Goal: Task Accomplishment & Management: Manage account settings

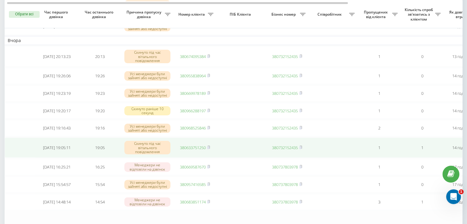
click at [209, 149] on rect at bounding box center [208, 147] width 2 height 3
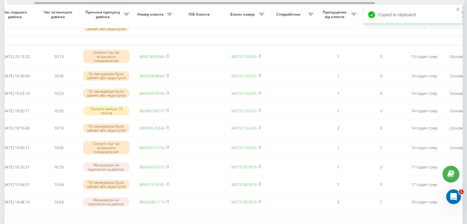
scroll to position [0, 156]
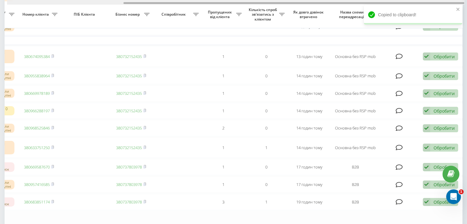
drag, startPoint x: 173, startPoint y: 3, endPoint x: 375, endPoint y: 14, distance: 201.9
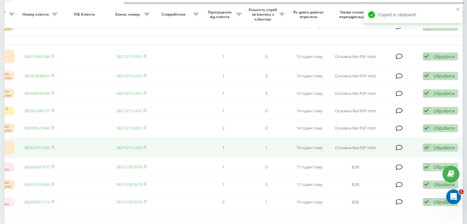
click at [434, 151] on div "Обробити" at bounding box center [443, 148] width 21 height 6
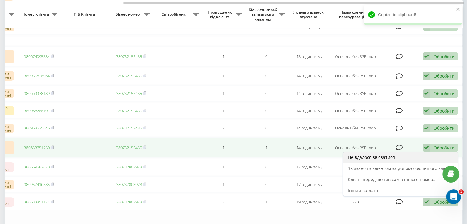
click at [411, 163] on div "Не вдалося зв'язатися" at bounding box center [400, 157] width 115 height 11
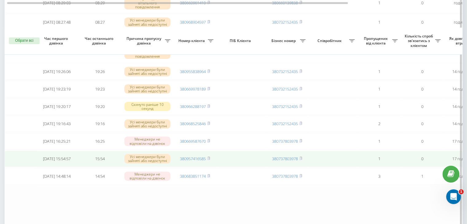
scroll to position [123, 0]
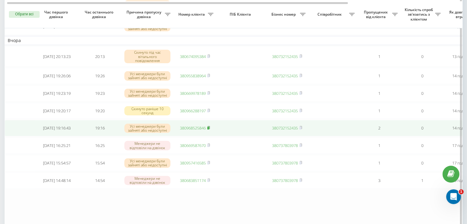
click at [209, 129] on icon at bounding box center [208, 127] width 2 height 3
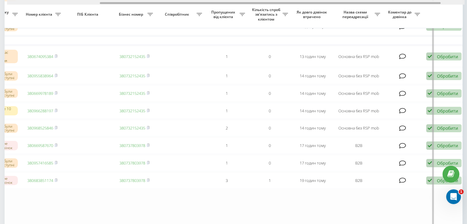
scroll to position [0, 156]
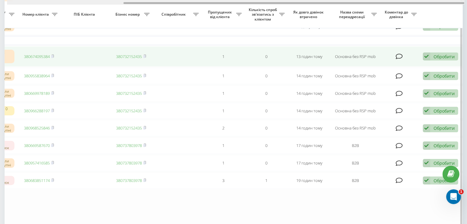
drag, startPoint x: 210, startPoint y: 2, endPoint x: 404, endPoint y: 59, distance: 202.1
click at [381, 9] on div "Обрати всі Час першого дзвінка Час останнього дзвінка Причина пропуску дзвінка …" at bounding box center [234, 76] width 458 height 313
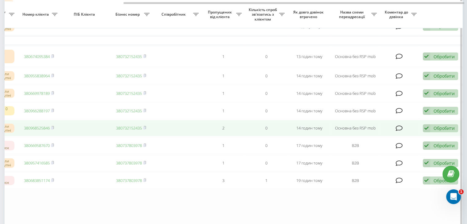
click at [427, 132] on icon at bounding box center [426, 128] width 7 height 8
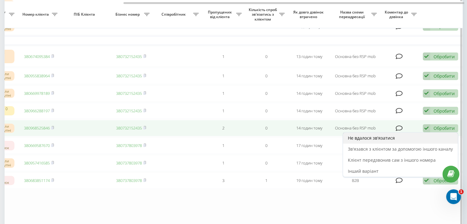
click at [406, 144] on div "Не вдалося зв'язатися" at bounding box center [400, 138] width 115 height 11
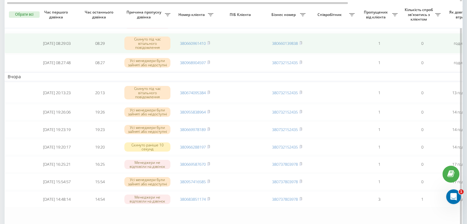
scroll to position [123, 0]
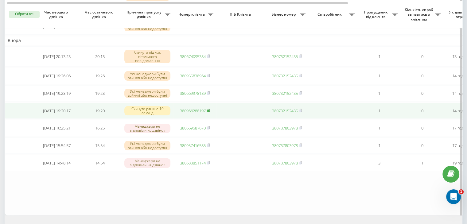
drag, startPoint x: 208, startPoint y: 114, endPoint x: 212, endPoint y: 115, distance: 4.1
click at [208, 112] on rect at bounding box center [208, 111] width 2 height 3
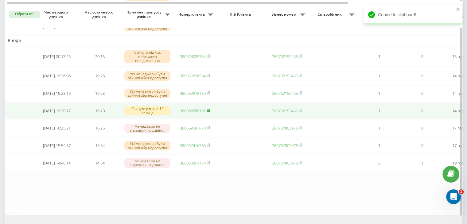
click at [210, 111] on icon at bounding box center [208, 110] width 2 height 3
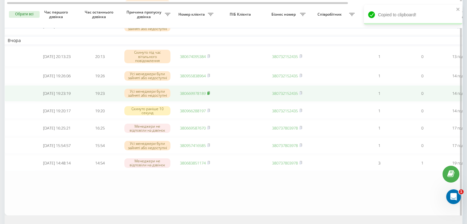
click at [209, 95] on rect at bounding box center [208, 93] width 2 height 3
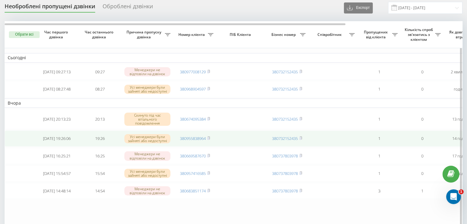
scroll to position [31, 0]
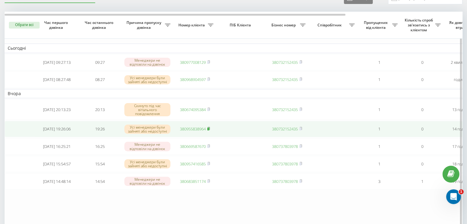
click at [208, 130] on rect at bounding box center [208, 129] width 2 height 3
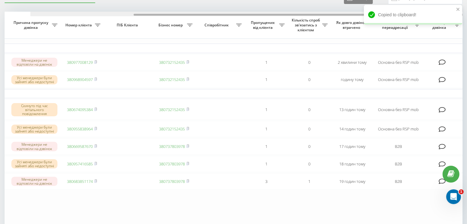
scroll to position [0, 156]
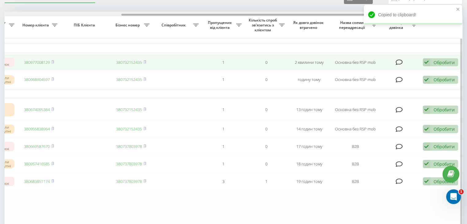
drag, startPoint x: 192, startPoint y: 15, endPoint x: 357, endPoint y: 65, distance: 172.4
click at [319, 17] on div "Обрати всі Час першого дзвінка Час останнього дзвінка Причина пропуску дзвінка …" at bounding box center [234, 123] width 458 height 222
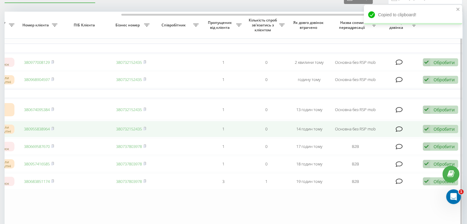
click at [431, 130] on div "Обробити Не вдалося зв'язатися Зв'язався з клієнтом за допомогою іншого каналу …" at bounding box center [440, 129] width 35 height 8
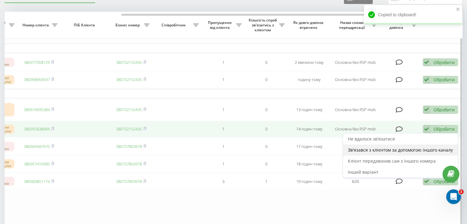
click at [393, 152] on span "Зв'язався з клієнтом за допомогою іншого каналу" at bounding box center [400, 150] width 105 height 6
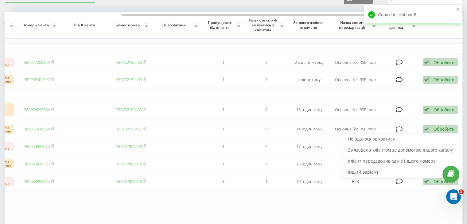
scroll to position [0, 0]
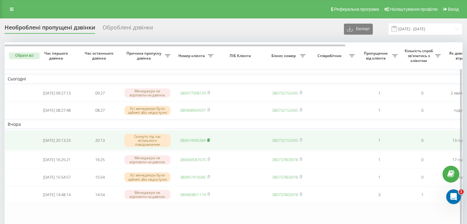
click at [209, 141] on rect at bounding box center [208, 140] width 2 height 3
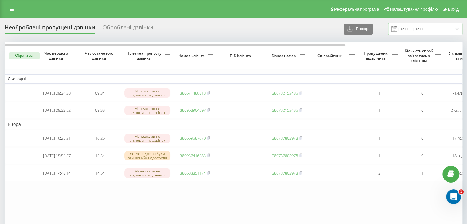
click at [413, 29] on input "18.09.2025 - 19.09.2025" at bounding box center [425, 29] width 74 height 12
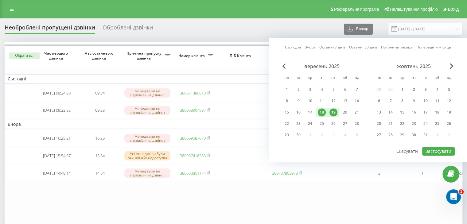
click at [297, 48] on link "Сьогодні" at bounding box center [293, 48] width 16 height 6
click at [441, 150] on button "Застосувати" at bounding box center [438, 151] width 33 height 9
type input "[DATE] - [DATE]"
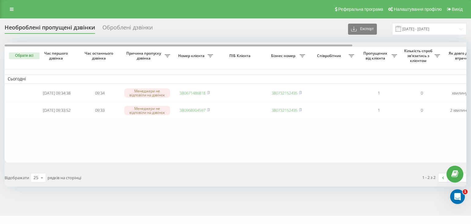
drag, startPoint x: 194, startPoint y: 44, endPoint x: 196, endPoint y: 75, distance: 31.1
click at [145, 41] on div "Необроблені пропущені дзвінки Оброблені дзвінки Експорт .csv .xlsx 19.09.2025 -…" at bounding box center [236, 105] width 462 height 164
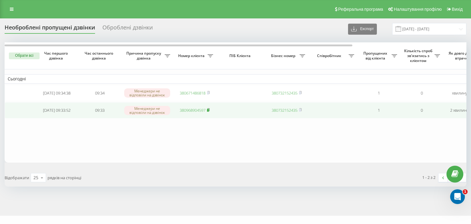
click at [210, 109] on icon at bounding box center [208, 110] width 3 height 4
click at [209, 112] on rect at bounding box center [208, 110] width 2 height 3
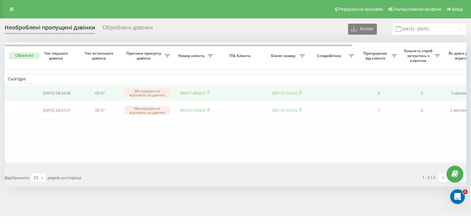
drag, startPoint x: 207, startPoint y: 92, endPoint x: 212, endPoint y: 94, distance: 5.1
click at [208, 92] on icon at bounding box center [208, 93] width 3 height 4
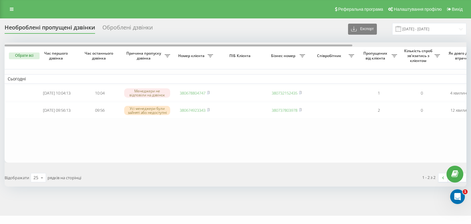
drag, startPoint x: 152, startPoint y: 46, endPoint x: 113, endPoint y: 34, distance: 40.9
click at [125, 40] on div "Необроблені пропущені дзвінки Оброблені дзвінки Експорт .csv .xlsx [DATE] - [DA…" at bounding box center [236, 105] width 462 height 164
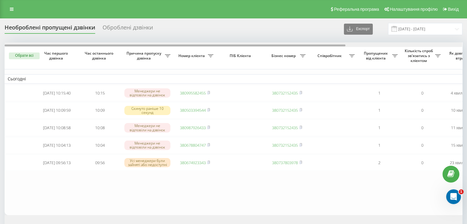
drag, startPoint x: 196, startPoint y: 46, endPoint x: 150, endPoint y: 40, distance: 46.2
click at [150, 40] on div "Необроблені пропущені дзвінки Оброблені дзвінки Експорт .csv .xlsx 19.09.2025 -…" at bounding box center [234, 131] width 458 height 216
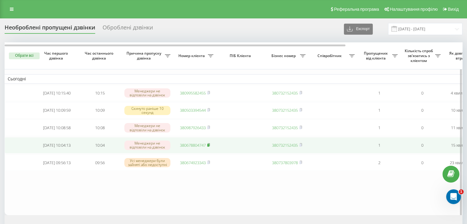
click at [208, 147] on rect at bounding box center [208, 145] width 2 height 3
click at [209, 147] on rect at bounding box center [208, 145] width 2 height 3
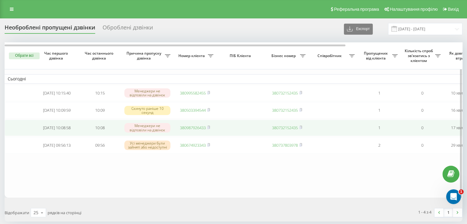
drag, startPoint x: 209, startPoint y: 130, endPoint x: 212, endPoint y: 129, distance: 3.7
click at [209, 129] on rect at bounding box center [208, 127] width 2 height 3
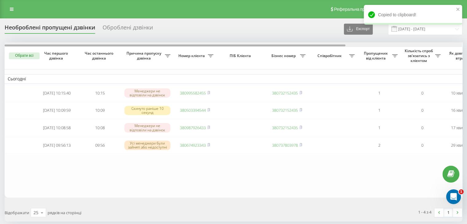
drag, startPoint x: 200, startPoint y: 45, endPoint x: 110, endPoint y: 20, distance: 93.9
click at [130, 31] on div "Необроблені пропущені дзвінки Оброблені дзвінки Експорт .csv .xlsx 19.09.2025 -…" at bounding box center [234, 122] width 458 height 199
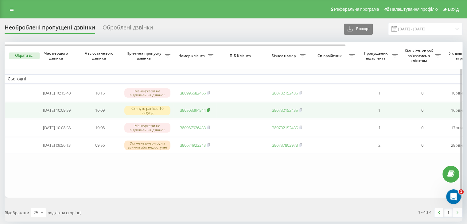
click at [209, 111] on rect at bounding box center [208, 110] width 2 height 3
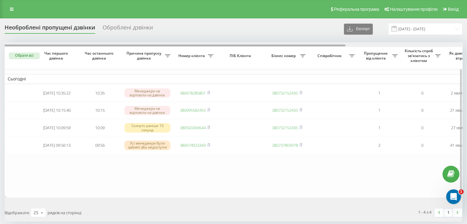
drag, startPoint x: 169, startPoint y: 46, endPoint x: 108, endPoint y: 46, distance: 61.1
click at [108, 46] on div at bounding box center [175, 46] width 341 height 2
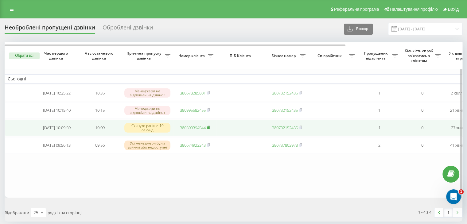
click at [209, 128] on icon at bounding box center [208, 128] width 3 height 4
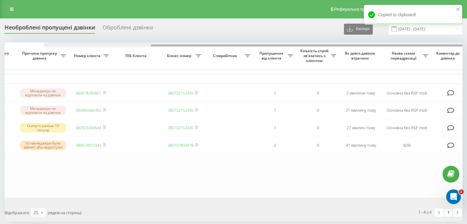
scroll to position [0, 156]
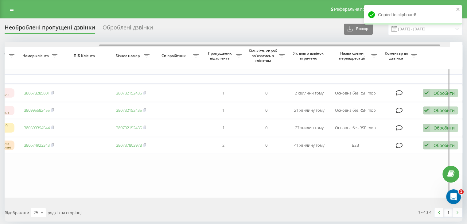
drag, startPoint x: 191, startPoint y: 46, endPoint x: 336, endPoint y: 48, distance: 145.5
click at [334, 48] on div "Обрати всі Час першого дзвінка Час останнього дзвінка Причина пропуску дзвінка …" at bounding box center [234, 119] width 458 height 155
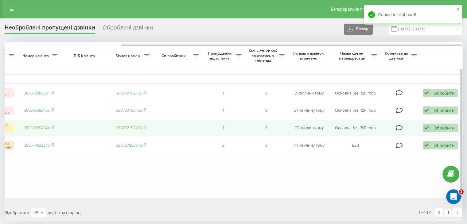
drag, startPoint x: 432, startPoint y: 130, endPoint x: 426, endPoint y: 135, distance: 8.1
click at [433, 130] on div "Обробити Не вдалося зв'язатися Зв'язався з клієнтом за допомогою іншого каналу …" at bounding box center [440, 128] width 35 height 8
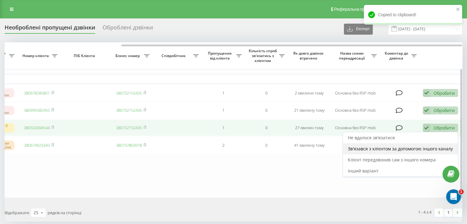
click at [412, 148] on span "Зв'язався з клієнтом за допомогою іншого каналу" at bounding box center [400, 149] width 105 height 6
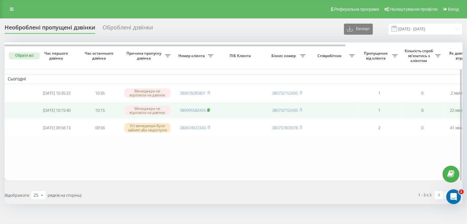
click at [209, 110] on rect at bounding box center [208, 110] width 2 height 3
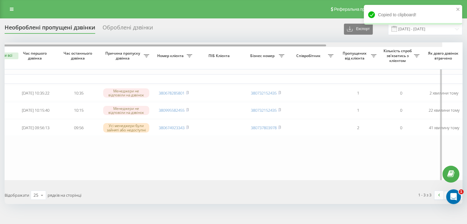
scroll to position [0, 0]
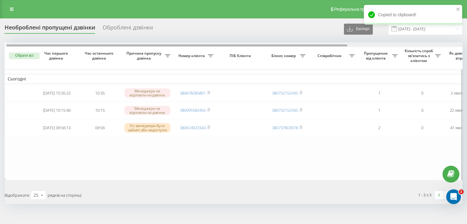
drag, startPoint x: 167, startPoint y: 46, endPoint x: 128, endPoint y: 45, distance: 39.0
click at [128, 45] on div at bounding box center [176, 46] width 341 height 2
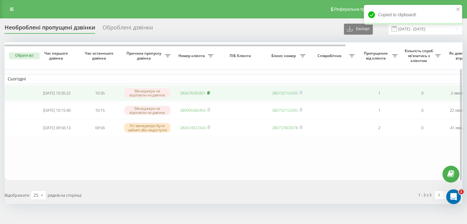
click at [209, 92] on rect at bounding box center [208, 93] width 2 height 3
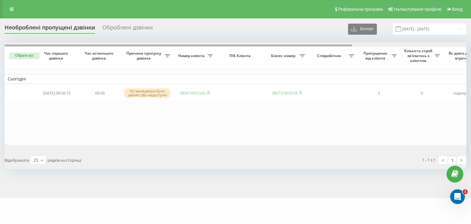
drag, startPoint x: 183, startPoint y: 43, endPoint x: 136, endPoint y: 45, distance: 47.0
click at [141, 46] on div at bounding box center [179, 46] width 348 height 2
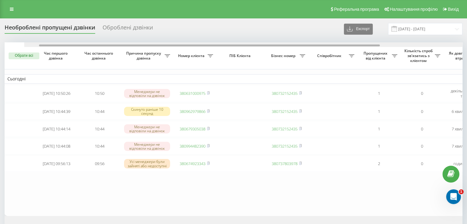
drag, startPoint x: 183, startPoint y: 45, endPoint x: 179, endPoint y: 53, distance: 8.8
click at [180, 52] on div "Обрати всі Час першого дзвінка Час останнього дзвінка Причина пропуску дзвінка …" at bounding box center [234, 129] width 458 height 174
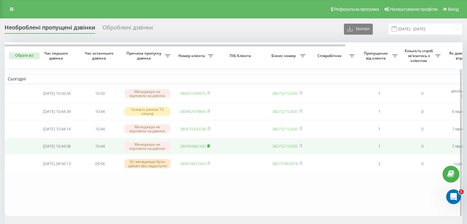
click at [209, 148] on rect at bounding box center [208, 146] width 2 height 3
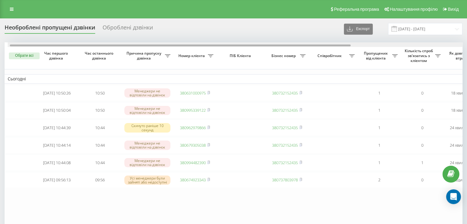
drag, startPoint x: 198, startPoint y: 48, endPoint x: 147, endPoint y: 57, distance: 51.1
click at [140, 49] on div "Обрати всі Час першого дзвінка Час останнього дзвінка Причина пропуску дзвінка …" at bounding box center [234, 137] width 458 height 190
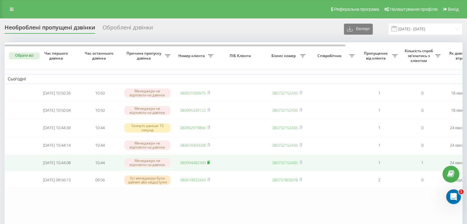
click at [208, 164] on rect at bounding box center [208, 162] width 2 height 3
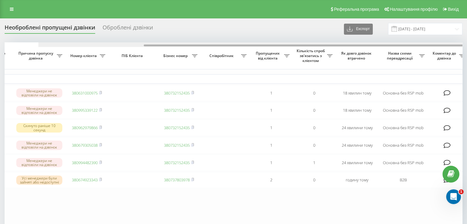
scroll to position [0, 156]
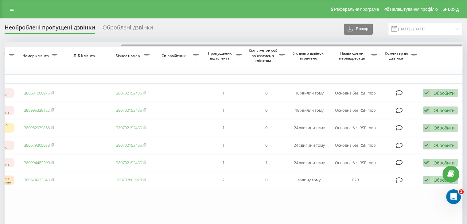
drag, startPoint x: 179, startPoint y: 45, endPoint x: 314, endPoint y: 45, distance: 134.7
click at [314, 45] on div at bounding box center [291, 46] width 341 height 2
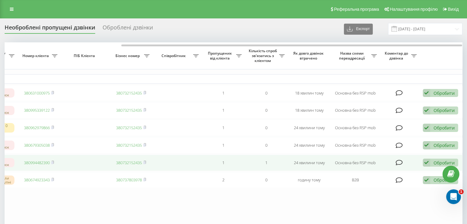
click at [430, 165] on div "Обробити Не вдалося зв'язатися Зв'язався з клієнтом за допомогою іншого каналу …" at bounding box center [440, 163] width 35 height 8
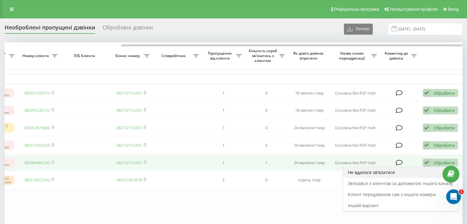
click at [388, 175] on span "Не вдалося зв'язатися" at bounding box center [371, 172] width 47 height 6
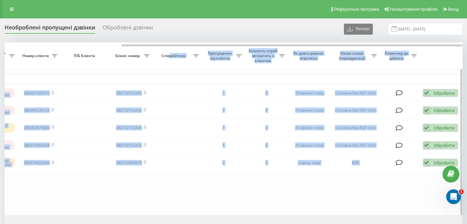
drag, startPoint x: 158, startPoint y: 44, endPoint x: 166, endPoint y: 49, distance: 9.4
click at [167, 49] on div "Обрати всі Час першого дзвінка Час останнього дзвінка Причина пропуску дзвінка …" at bounding box center [234, 128] width 458 height 172
click at [204, 51] on th "Пропущених від клієнта" at bounding box center [223, 55] width 43 height 27
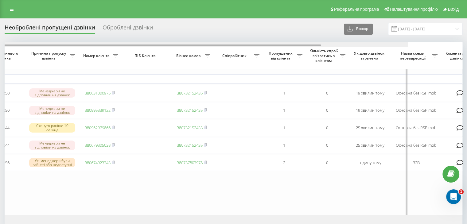
scroll to position [0, 0]
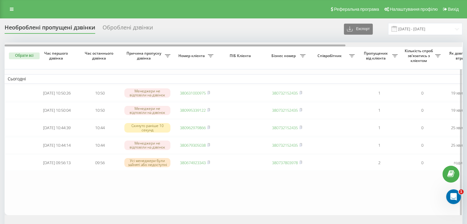
drag, startPoint x: 210, startPoint y: 45, endPoint x: 56, endPoint y: 45, distance: 153.5
click at [56, 45] on div at bounding box center [175, 46] width 341 height 2
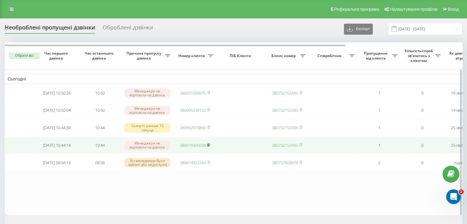
click at [210, 146] on icon at bounding box center [208, 145] width 3 height 4
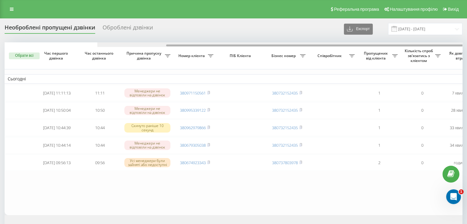
drag, startPoint x: 155, startPoint y: 45, endPoint x: 155, endPoint y: 54, distance: 8.6
click at [146, 49] on div "Обрати всі Час першого дзвінка Час останнього дзвінка Причина пропуску дзвінка …" at bounding box center [234, 128] width 458 height 172
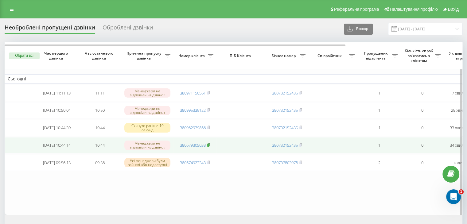
click at [210, 146] on icon at bounding box center [208, 144] width 2 height 3
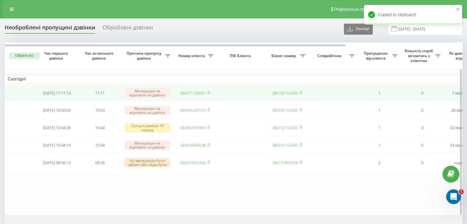
drag, startPoint x: 210, startPoint y: 148, endPoint x: 193, endPoint y: 97, distance: 53.8
click at [210, 147] on icon at bounding box center [208, 145] width 3 height 4
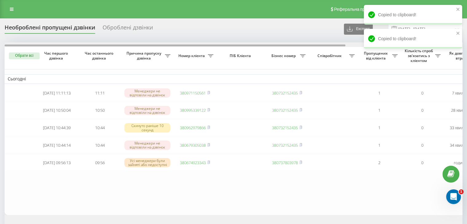
drag, startPoint x: 216, startPoint y: 45, endPoint x: 122, endPoint y: 40, distance: 94.4
click at [123, 41] on div "Необроблені пропущені дзвінки Оброблені дзвінки Експорт .csv .xlsx [DATE] - [DA…" at bounding box center [234, 131] width 458 height 216
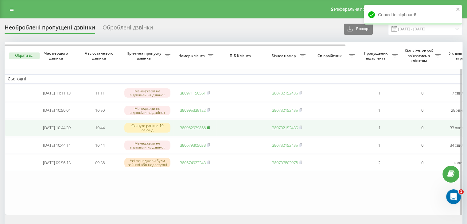
click at [209, 129] on rect at bounding box center [208, 127] width 2 height 3
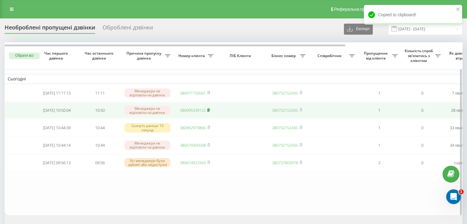
click at [210, 110] on icon at bounding box center [208, 110] width 3 height 4
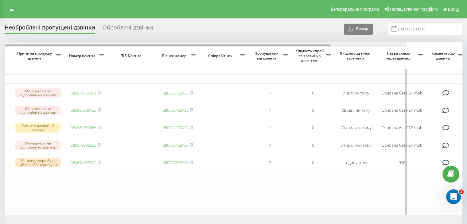
scroll to position [0, 156]
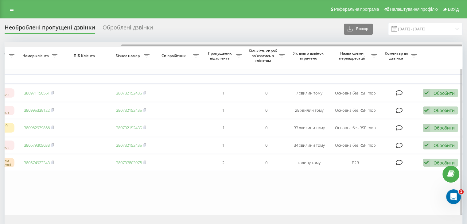
drag, startPoint x: 203, startPoint y: 45, endPoint x: 385, endPoint y: 44, distance: 182.0
click at [384, 44] on div at bounding box center [233, 44] width 457 height 5
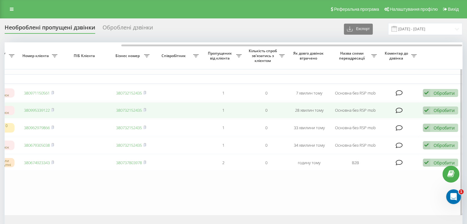
click at [435, 112] on div "Обробити" at bounding box center [443, 110] width 21 height 6
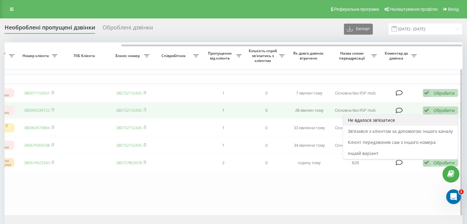
click at [404, 123] on div "Не вдалося зв'язатися" at bounding box center [400, 120] width 115 height 11
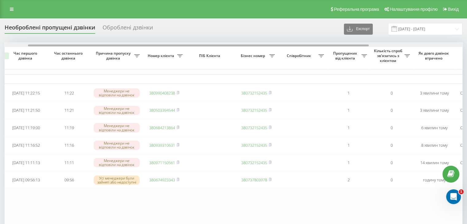
scroll to position [0, 0]
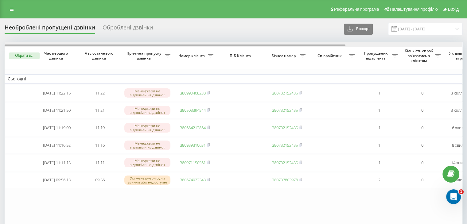
drag, startPoint x: 164, startPoint y: 47, endPoint x: 114, endPoint y: 50, distance: 49.8
click at [115, 47] on div at bounding box center [233, 44] width 457 height 5
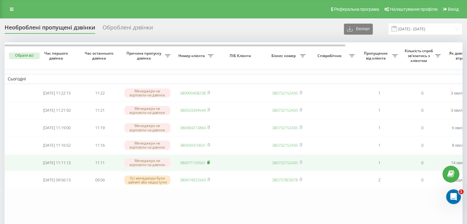
click at [209, 164] on rect at bounding box center [208, 162] width 2 height 3
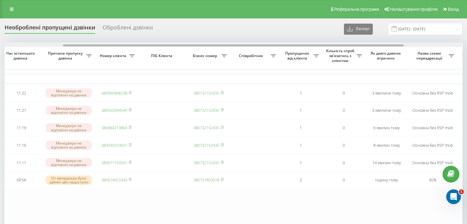
scroll to position [0, 156]
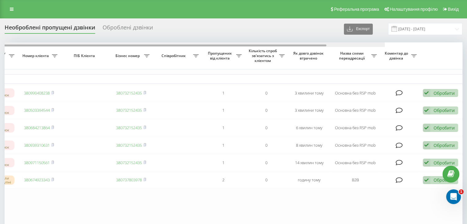
drag, startPoint x: 201, startPoint y: 45, endPoint x: 382, endPoint y: 56, distance: 181.1
click at [379, 55] on div "Обрати всі Час першого дзвінка Час останнього дзвінка Причина пропуску дзвінка …" at bounding box center [234, 137] width 458 height 190
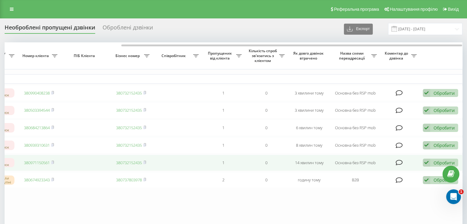
click at [429, 167] on icon at bounding box center [426, 163] width 7 height 8
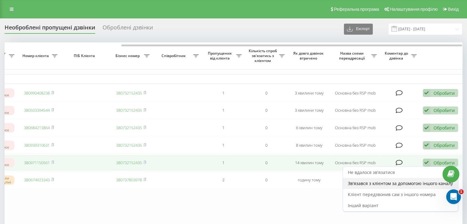
click at [409, 184] on div "Зв'язався з клієнтом за допомогою іншого каналу" at bounding box center [400, 183] width 115 height 11
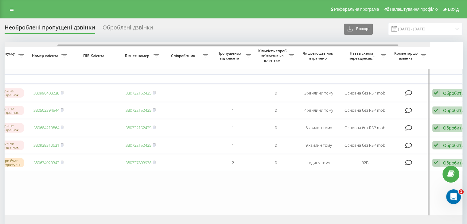
scroll to position [0, 0]
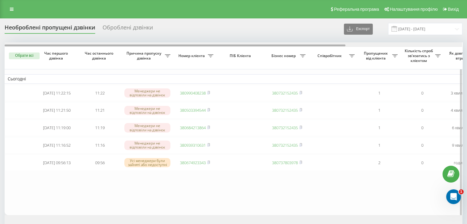
drag, startPoint x: 204, startPoint y: 48, endPoint x: 147, endPoint y: 48, distance: 56.8
click at [147, 48] on div "Обрати всі Час першого дзвінка Час останнього дзвінка Причина пропуску дзвінка …" at bounding box center [234, 128] width 458 height 172
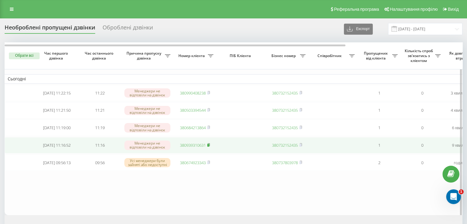
click at [208, 147] on rect at bounding box center [208, 145] width 2 height 3
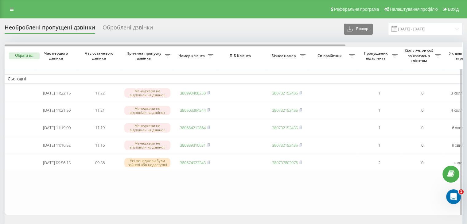
drag, startPoint x: 143, startPoint y: 45, endPoint x: 128, endPoint y: 48, distance: 16.0
click at [128, 48] on div "Обрати всі Час першого дзвінка Час останнього дзвінка Причина пропуску дзвінка …" at bounding box center [234, 128] width 458 height 172
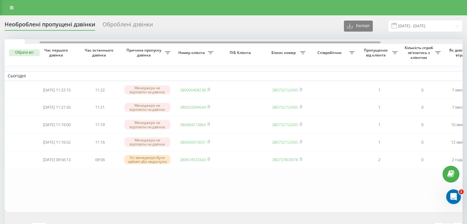
drag, startPoint x: 189, startPoint y: 43, endPoint x: 147, endPoint y: 45, distance: 42.4
click at [145, 43] on div at bounding box center [253, 41] width 457 height 5
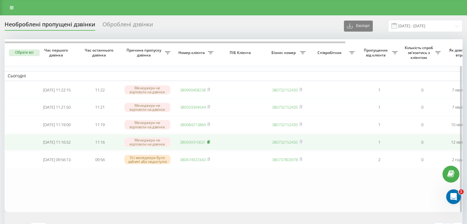
click at [208, 144] on rect at bounding box center [208, 142] width 2 height 3
click at [210, 144] on icon at bounding box center [208, 142] width 3 height 4
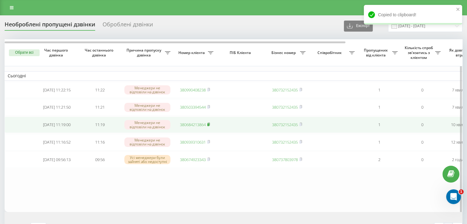
click at [209, 126] on rect at bounding box center [208, 124] width 2 height 3
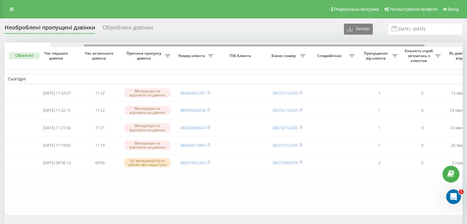
drag, startPoint x: 200, startPoint y: 45, endPoint x: 202, endPoint y: 64, distance: 19.7
click at [191, 47] on div at bounding box center [278, 44] width 457 height 5
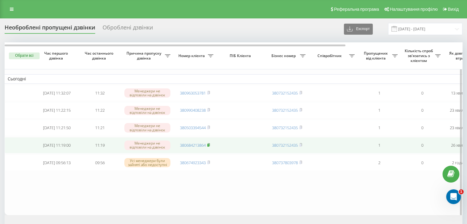
click at [209, 147] on rect at bounding box center [208, 145] width 2 height 3
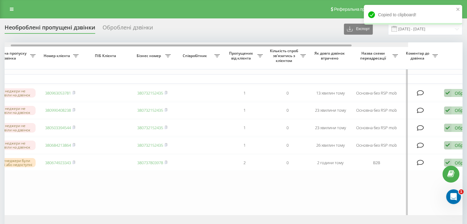
scroll to position [0, 156]
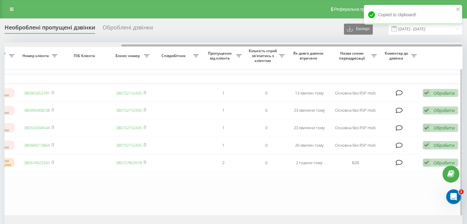
drag, startPoint x: 183, startPoint y: 45, endPoint x: 332, endPoint y: 46, distance: 148.9
click at [332, 46] on div at bounding box center [291, 46] width 341 height 2
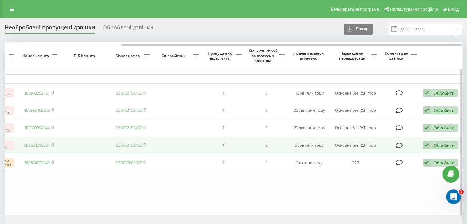
click at [432, 146] on div "Обробити Не вдалося зв'язатися Зв'язався з клієнтом за допомогою іншого каналу …" at bounding box center [440, 145] width 35 height 8
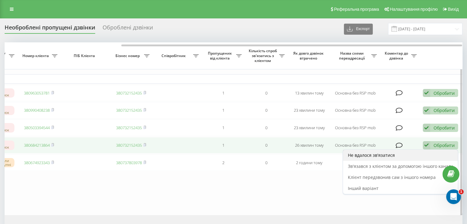
click at [401, 156] on div "Не вдалося зв'язатися" at bounding box center [400, 155] width 115 height 11
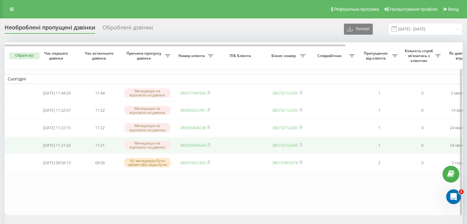
click at [210, 146] on icon at bounding box center [208, 145] width 3 height 4
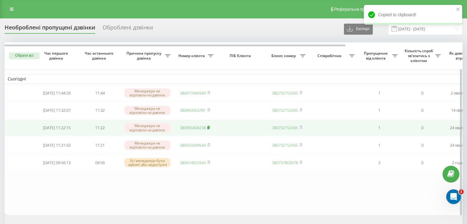
click at [209, 129] on rect at bounding box center [208, 127] width 2 height 3
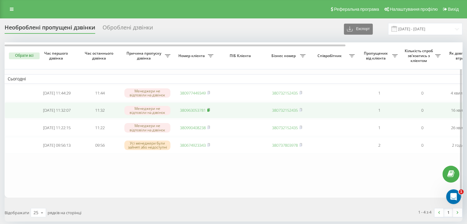
click at [209, 110] on rect at bounding box center [208, 110] width 2 height 3
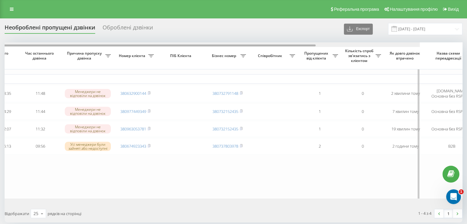
scroll to position [0, 0]
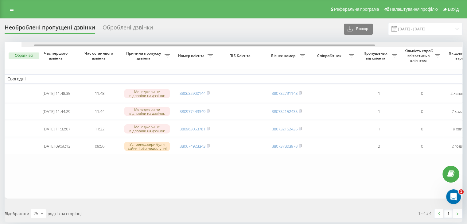
drag, startPoint x: 191, startPoint y: 45, endPoint x: 144, endPoint y: 45, distance: 47.6
click at [144, 45] on div at bounding box center [204, 46] width 341 height 2
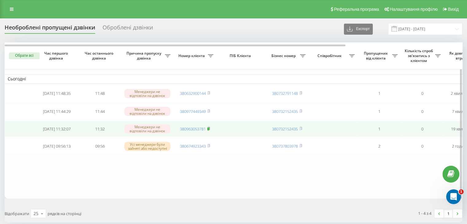
click at [210, 128] on icon at bounding box center [208, 128] width 2 height 3
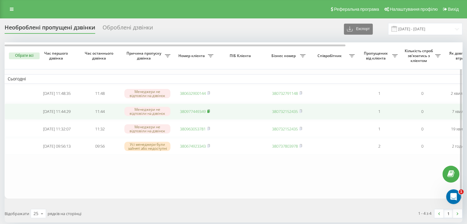
click at [209, 110] on icon at bounding box center [208, 111] width 3 height 4
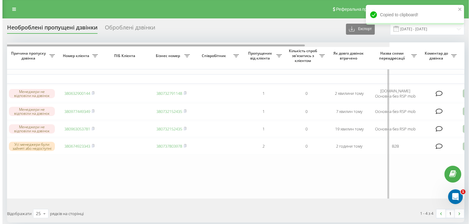
scroll to position [0, 156]
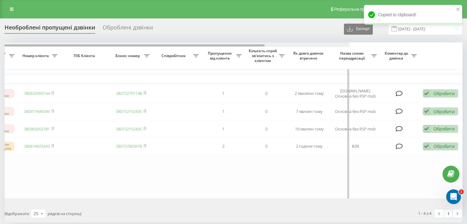
drag, startPoint x: 237, startPoint y: 45, endPoint x: 376, endPoint y: 55, distance: 138.8
click at [376, 55] on div "Обрати всі Час першого дзвінка Час останнього дзвінка Причина пропуску дзвінка …" at bounding box center [234, 120] width 458 height 156
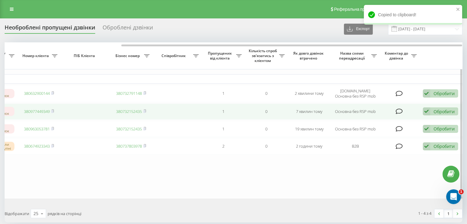
click at [432, 113] on div "Обробити Не вдалося зв'язатися Зв'язався з клієнтом за допомогою іншого каналу …" at bounding box center [440, 111] width 35 height 8
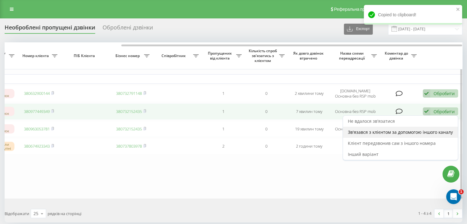
click at [420, 131] on span "Зв'язався з клієнтом за допомогою іншого каналу" at bounding box center [400, 132] width 105 height 6
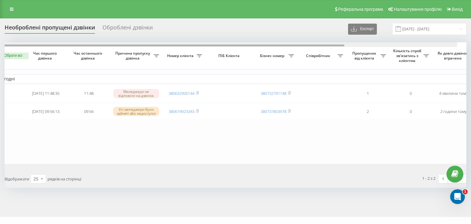
scroll to position [0, 0]
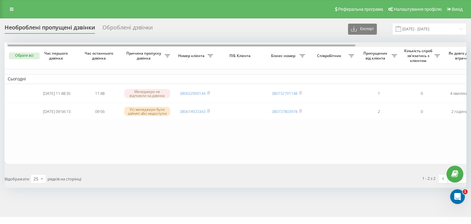
drag, startPoint x: 177, startPoint y: 45, endPoint x: 194, endPoint y: 68, distance: 28.6
click at [161, 45] on div at bounding box center [182, 46] width 348 height 2
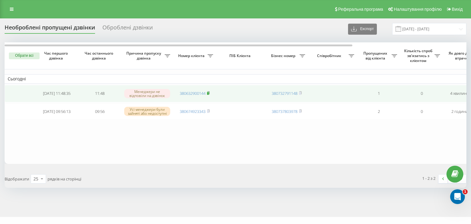
click at [209, 93] on rect at bounding box center [208, 93] width 2 height 3
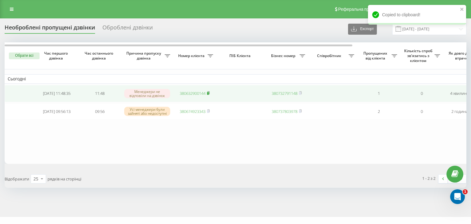
click at [208, 92] on rect at bounding box center [208, 93] width 2 height 3
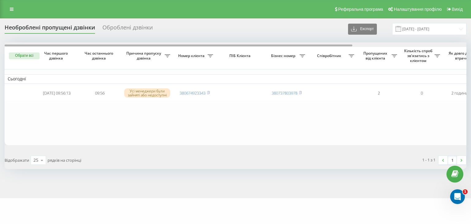
drag, startPoint x: 213, startPoint y: 46, endPoint x: 147, endPoint y: 41, distance: 66.1
click at [149, 42] on div at bounding box center [236, 44] width 462 height 5
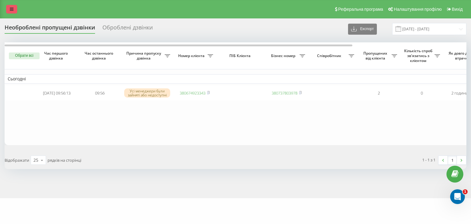
click at [9, 9] on link at bounding box center [11, 9] width 11 height 9
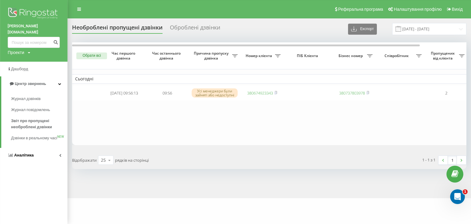
click at [38, 153] on link "Аналiтика" at bounding box center [34, 155] width 68 height 15
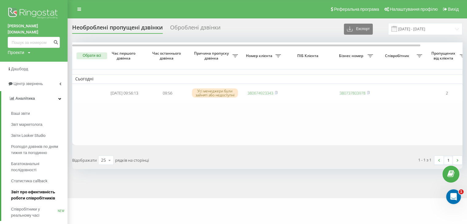
click at [36, 189] on span "Звіт про ефективність роботи співробітників" at bounding box center [37, 195] width 53 height 12
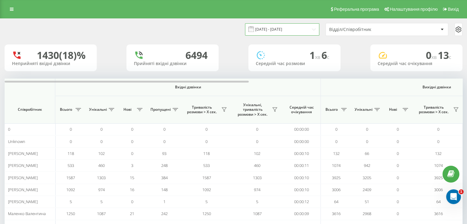
click at [286, 29] on input "[DATE] - [DATE]" at bounding box center [282, 29] width 74 height 12
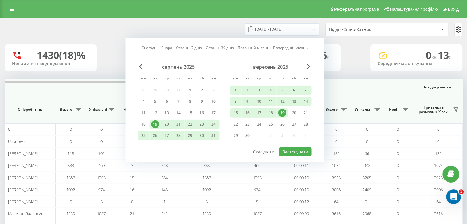
click at [149, 46] on link "Сьогодні" at bounding box center [149, 48] width 16 height 6
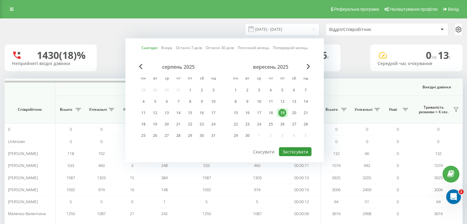
click at [297, 151] on button "Застосувати" at bounding box center [295, 151] width 33 height 9
type input "[DATE] - [DATE]"
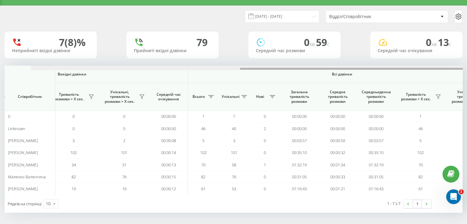
scroll to position [0, 399]
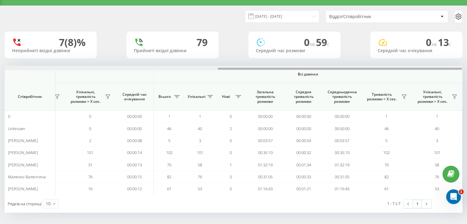
drag, startPoint x: 227, startPoint y: 69, endPoint x: 391, endPoint y: 80, distance: 164.8
click at [463, 71] on div "19.09.2025 - 19.09.2025 Відділ/Співробітник 7 (8)% Неприйняті вхідні дзвінки 79…" at bounding box center [233, 115] width 467 height 219
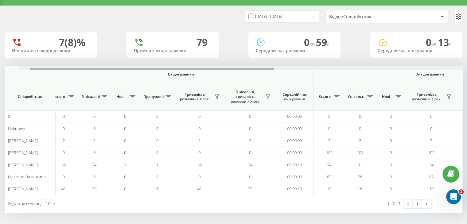
scroll to position [0, 0]
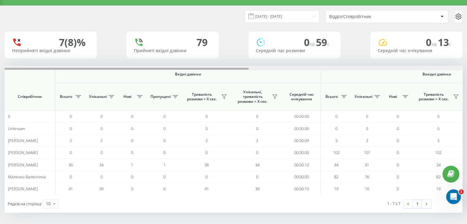
drag, startPoint x: 374, startPoint y: 69, endPoint x: 113, endPoint y: 73, distance: 260.9
click at [113, 73] on div "Вхідні дзвінки Вихідні дзвінки Всі дзвінки Співробітник Всього Унікальні Нові П…" at bounding box center [234, 130] width 458 height 129
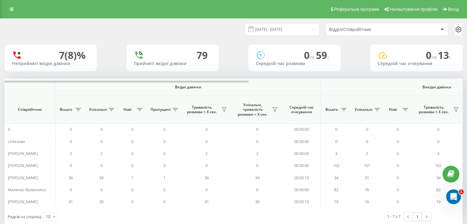
click at [2, 12] on div "Реферальна програма Налаштування профілю Вихід" at bounding box center [233, 9] width 467 height 18
click at [7, 11] on link at bounding box center [11, 9] width 11 height 9
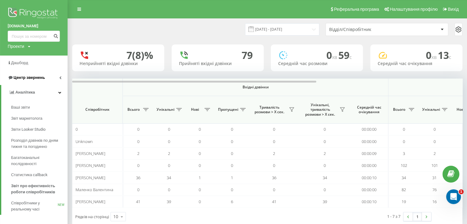
click at [37, 77] on span "Центр звернень" at bounding box center [29, 77] width 31 height 5
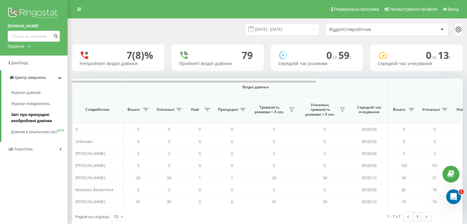
click at [35, 120] on span "Звіт про пропущені необроблені дзвінки" at bounding box center [37, 118] width 53 height 12
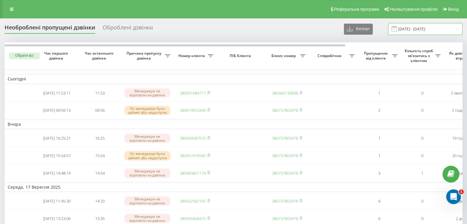
click at [412, 30] on input "[DATE] - [DATE]" at bounding box center [425, 29] width 74 height 12
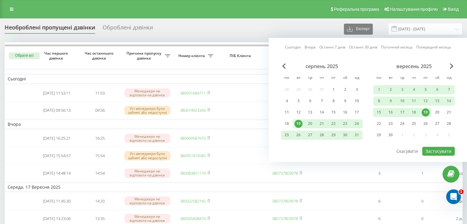
click at [299, 51] on div "Сьогодні Вчора Останні 7 днів Останні 30 днів Поточний місяць Попередній місяць…" at bounding box center [368, 100] width 198 height 124
click at [297, 48] on link "Сьогодні" at bounding box center [293, 48] width 16 height 6
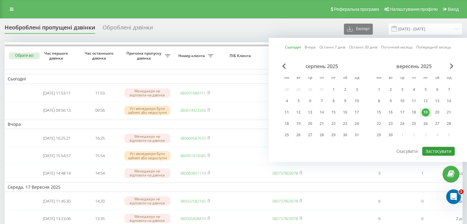
click at [428, 147] on button "Застосувати" at bounding box center [438, 151] width 33 height 9
type input "[DATE] - [DATE]"
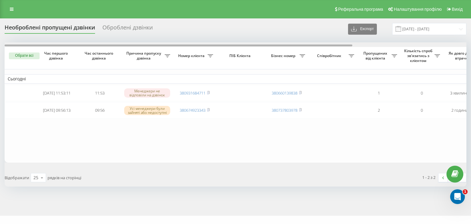
drag, startPoint x: 194, startPoint y: 46, endPoint x: 128, endPoint y: 52, distance: 66.5
click at [113, 42] on div "Необроблені пропущені дзвінки Оброблені дзвінки Експорт .csv .xlsx [DATE] - [DA…" at bounding box center [236, 105] width 462 height 164
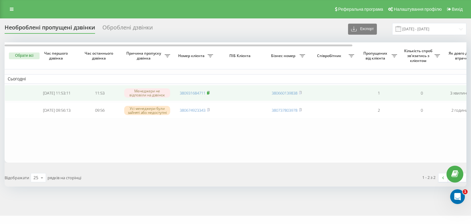
click at [210, 93] on icon at bounding box center [208, 92] width 2 height 3
